Goal: Check status: Check status

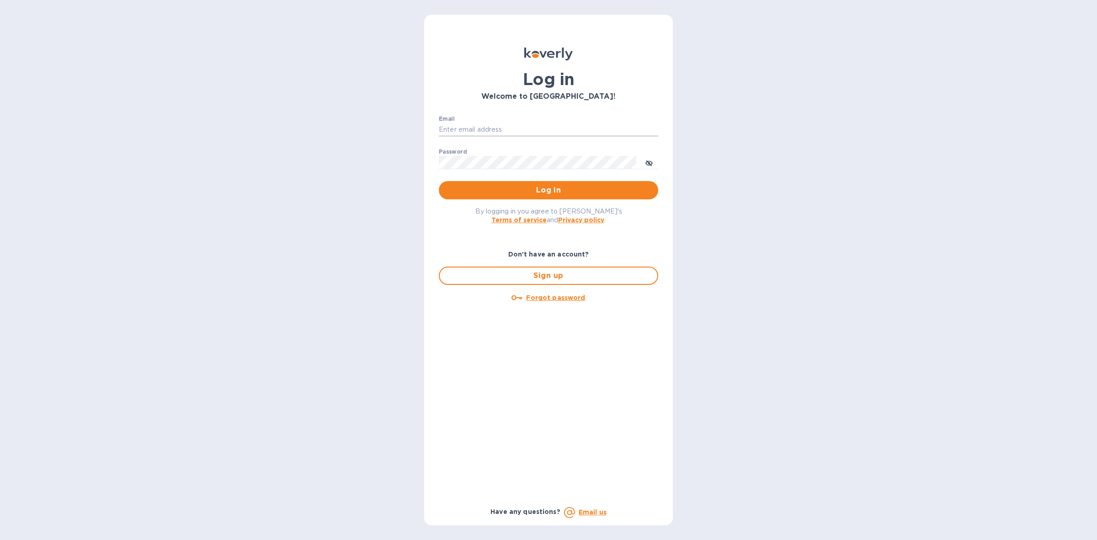
click at [541, 126] on input "Email" at bounding box center [548, 130] width 219 height 14
